Goal: Information Seeking & Learning: Learn about a topic

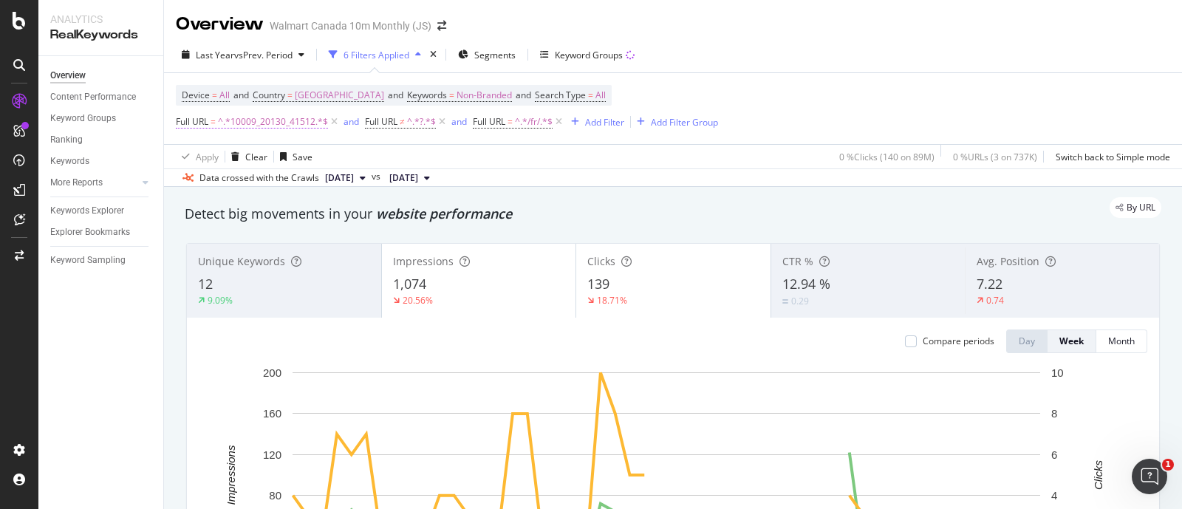
scroll to position [1094, 0]
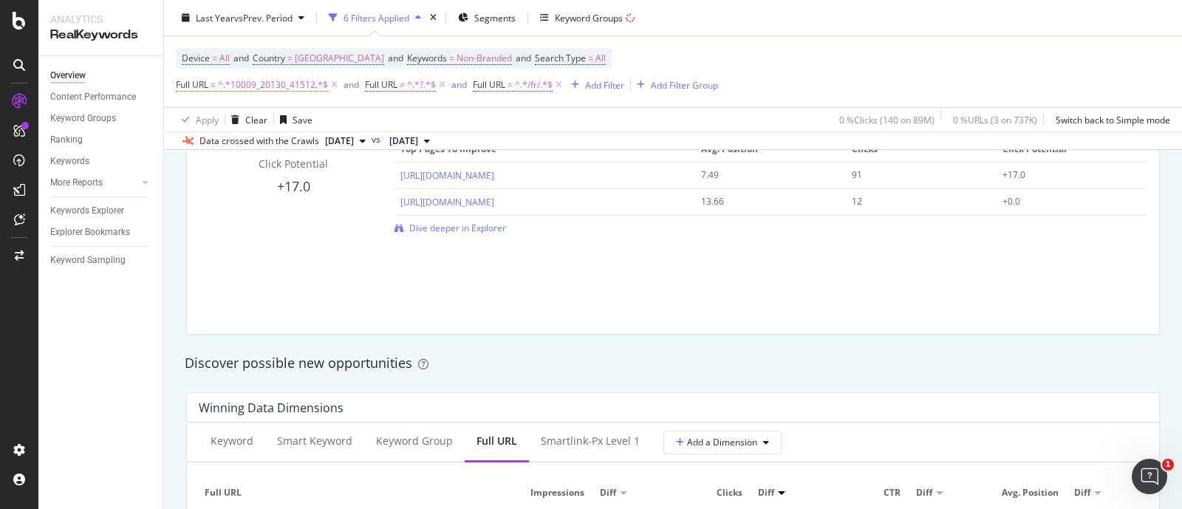
click at [286, 85] on span "^.*10009_20130_41512.*$" at bounding box center [273, 85] width 110 height 21
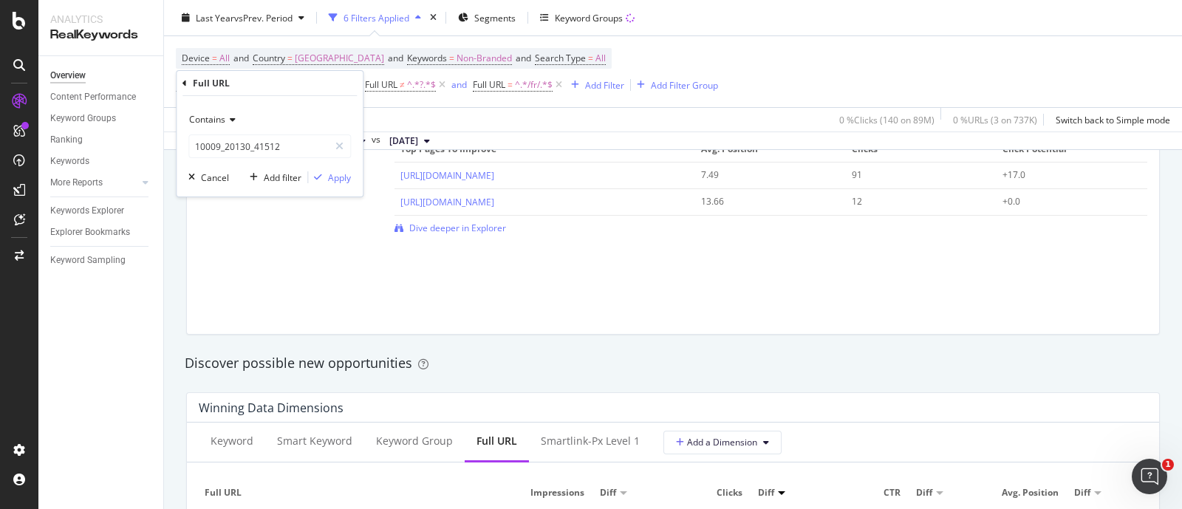
click at [218, 120] on span "Contains" at bounding box center [207, 119] width 36 height 13
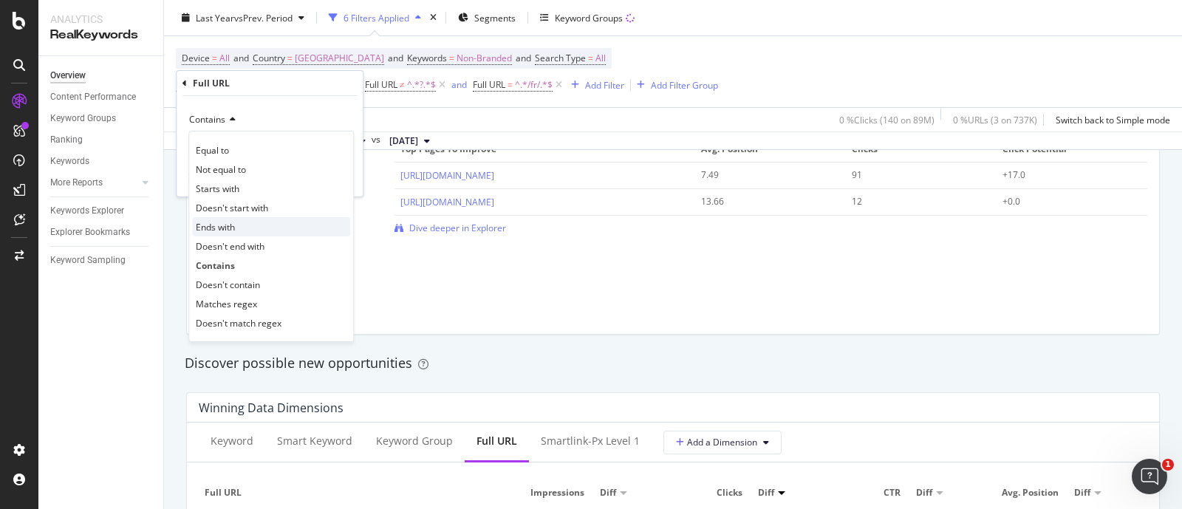
click at [229, 231] on span "Ends with" at bounding box center [215, 227] width 39 height 13
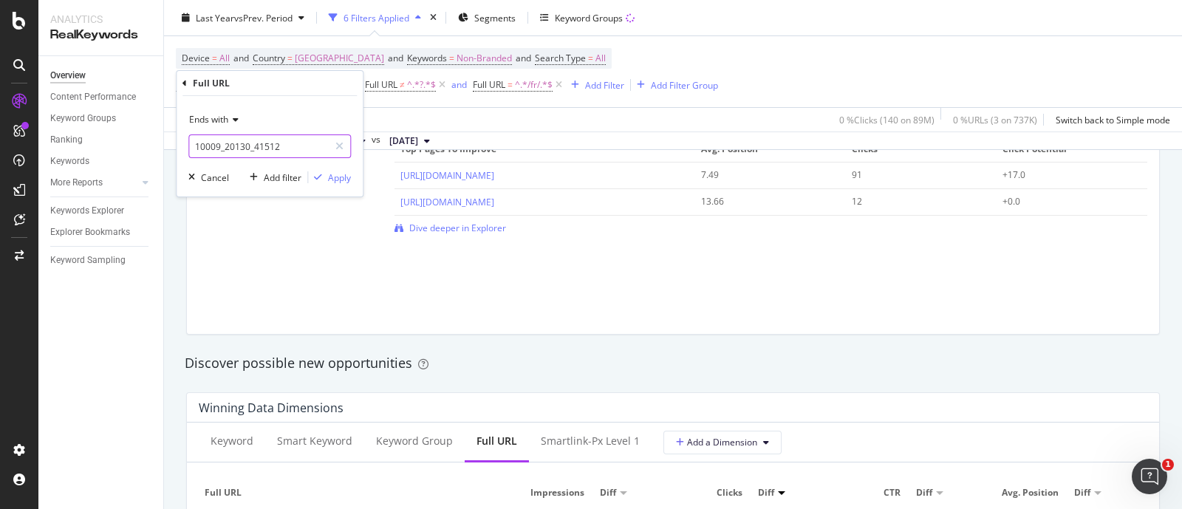
click at [288, 142] on input "10009_20130_41512" at bounding box center [259, 146] width 140 height 24
paste input "6000188914393_6000197172270_6000203892002_6000197307075"
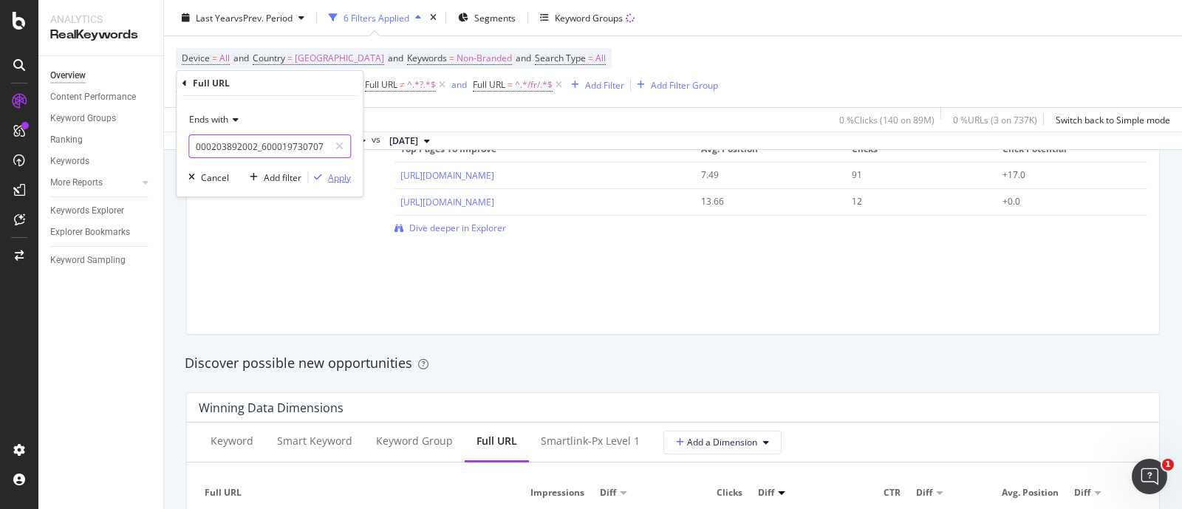
type input "6000188914393_6000197172270_6000203892002_6000197307075"
click at [328, 175] on div "Apply" at bounding box center [339, 177] width 23 height 13
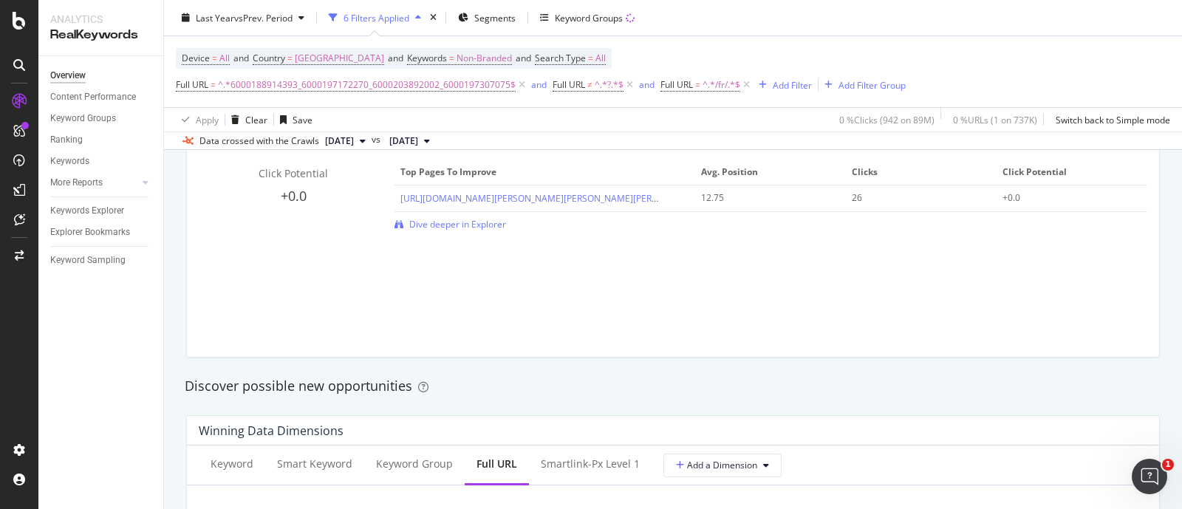
scroll to position [1073, 0]
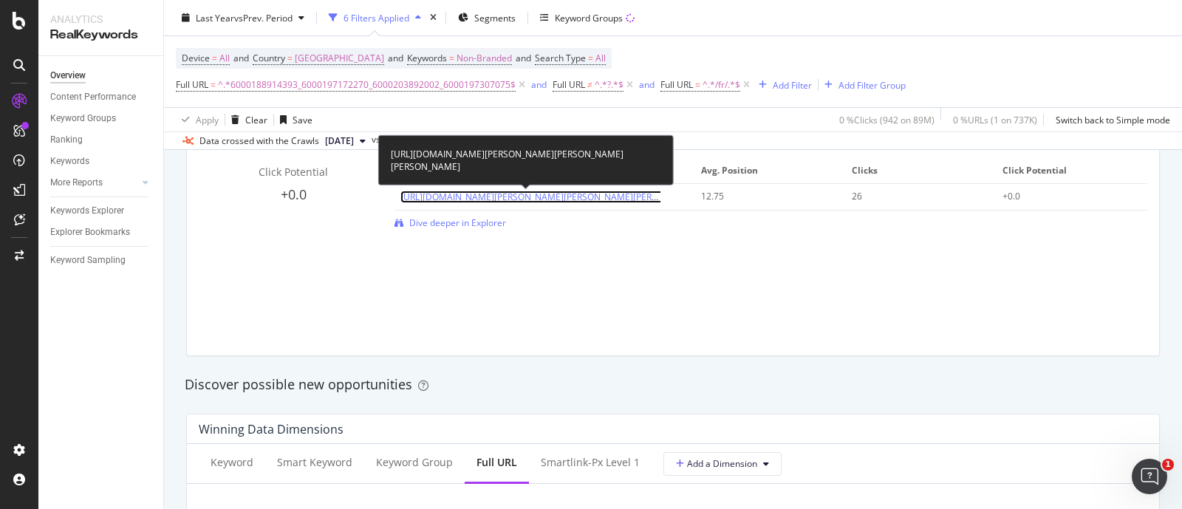
click at [610, 198] on link "[URL][DOMAIN_NAME][PERSON_NAME][PERSON_NAME][PERSON_NAME]" at bounding box center [551, 197] width 302 height 13
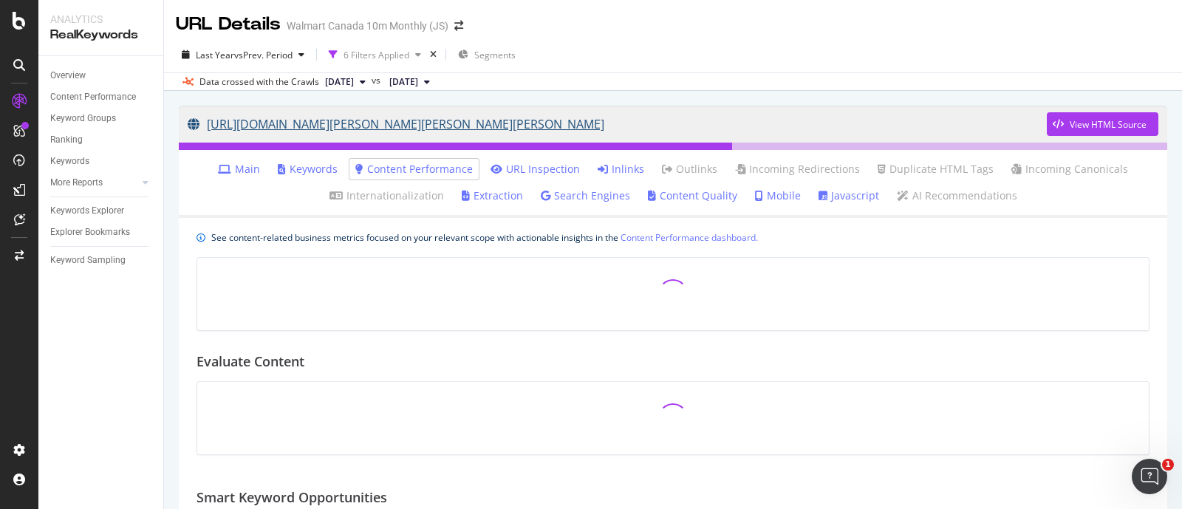
click at [724, 128] on link "[URL][DOMAIN_NAME][PERSON_NAME][PERSON_NAME][PERSON_NAME]" at bounding box center [617, 124] width 859 height 37
